Goal: Transaction & Acquisition: Download file/media

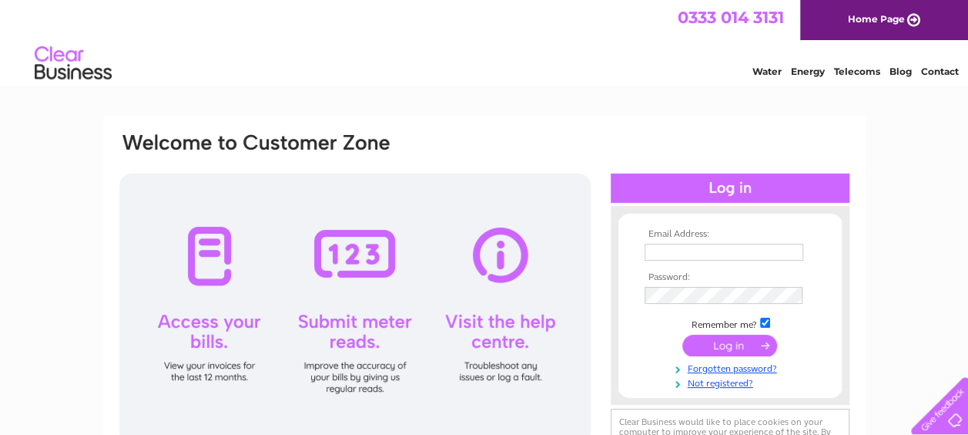
type input "[EMAIL_ADDRESS][DOMAIN_NAME]"
click at [741, 344] on input "submit" at bounding box center [730, 345] width 95 height 22
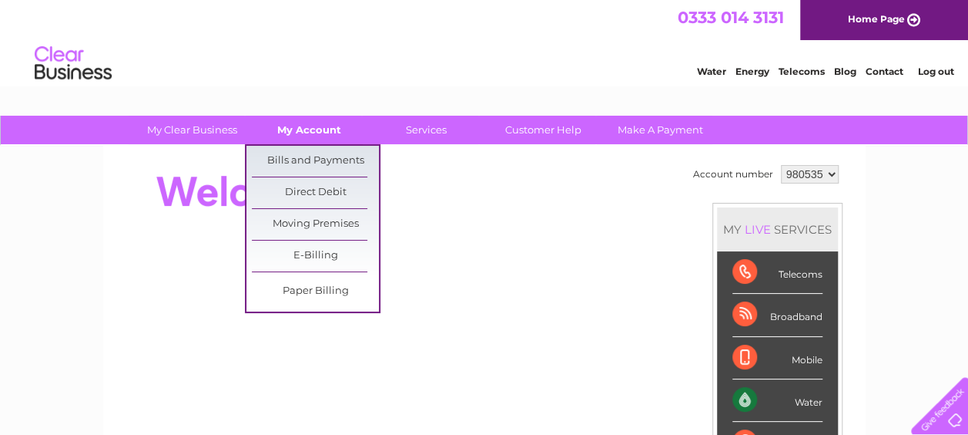
click at [310, 129] on link "My Account" at bounding box center [309, 130] width 127 height 29
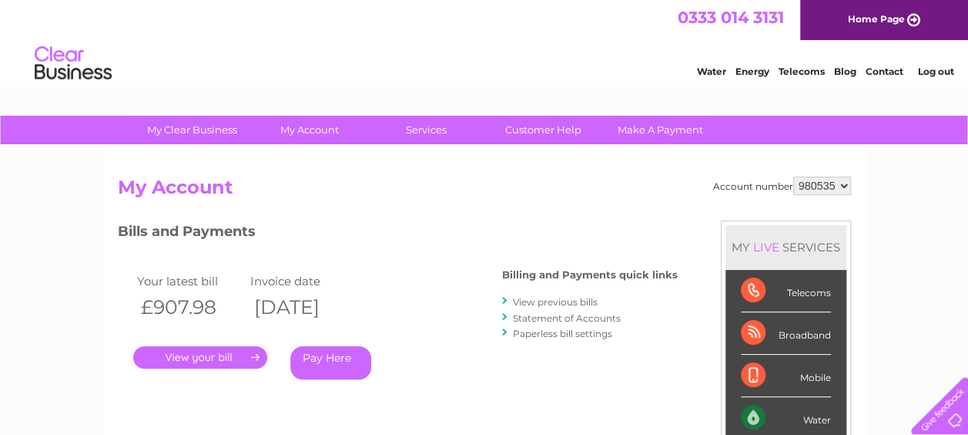
click at [211, 354] on link "." at bounding box center [200, 357] width 134 height 22
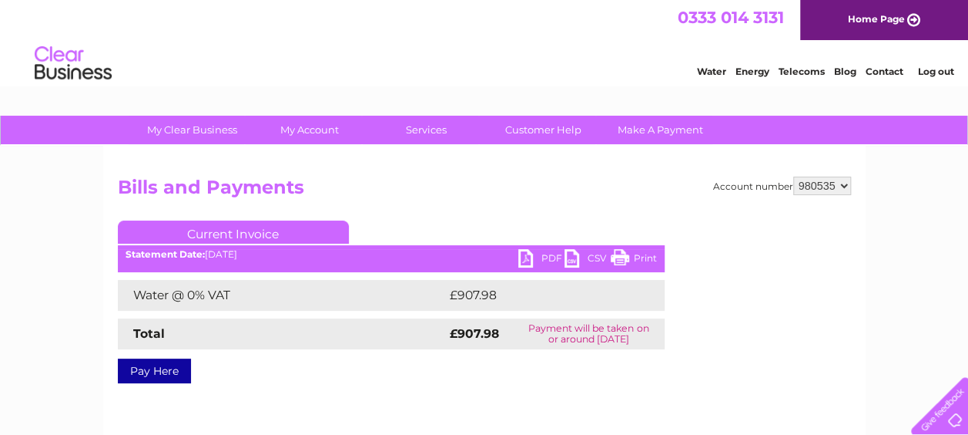
click at [570, 257] on link "CSV" at bounding box center [588, 260] width 46 height 22
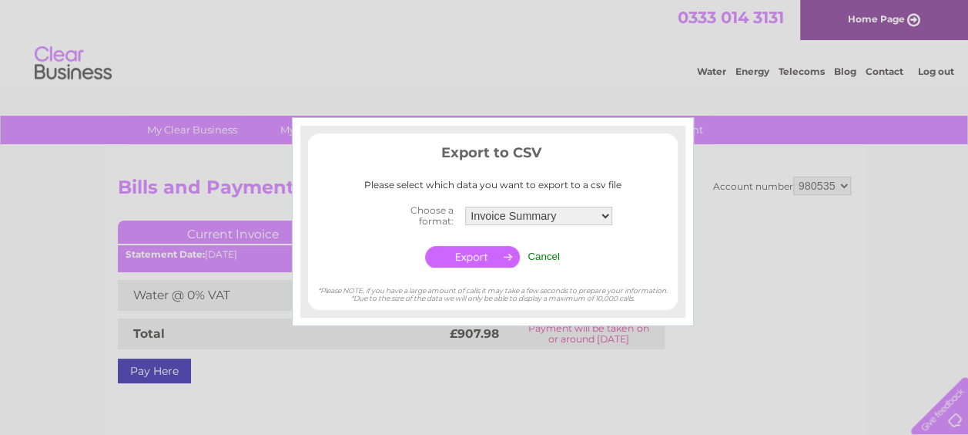
click at [570, 257] on center "Choose a format: Invoice Summary Service Charge Summary Cancel" at bounding box center [493, 235] width 370 height 70
click at [544, 255] on input "Cancel" at bounding box center [544, 256] width 32 height 12
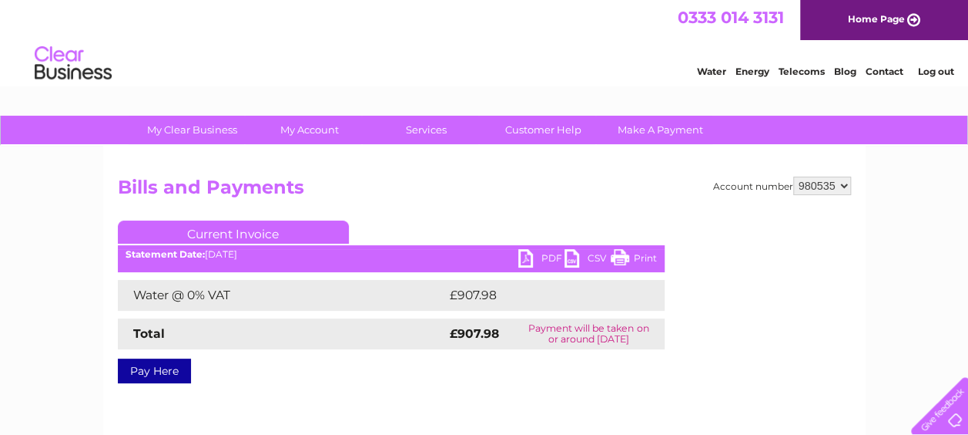
click at [523, 254] on link "PDF" at bounding box center [542, 260] width 46 height 22
